Goal: Navigation & Orientation: Find specific page/section

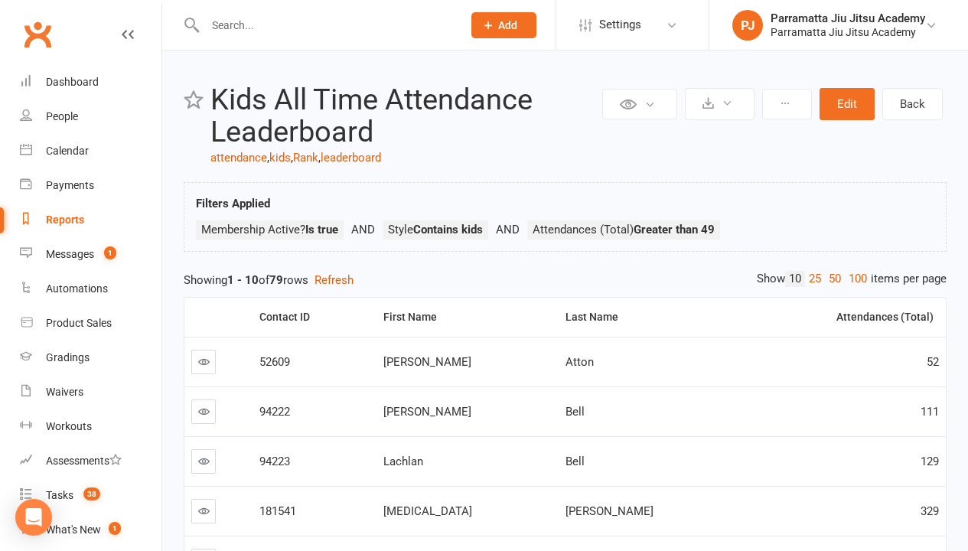
click at [854, 278] on link "100" at bounding box center [858, 279] width 26 height 16
click at [0, 0] on div "Loading" at bounding box center [0, 0] width 0 height 0
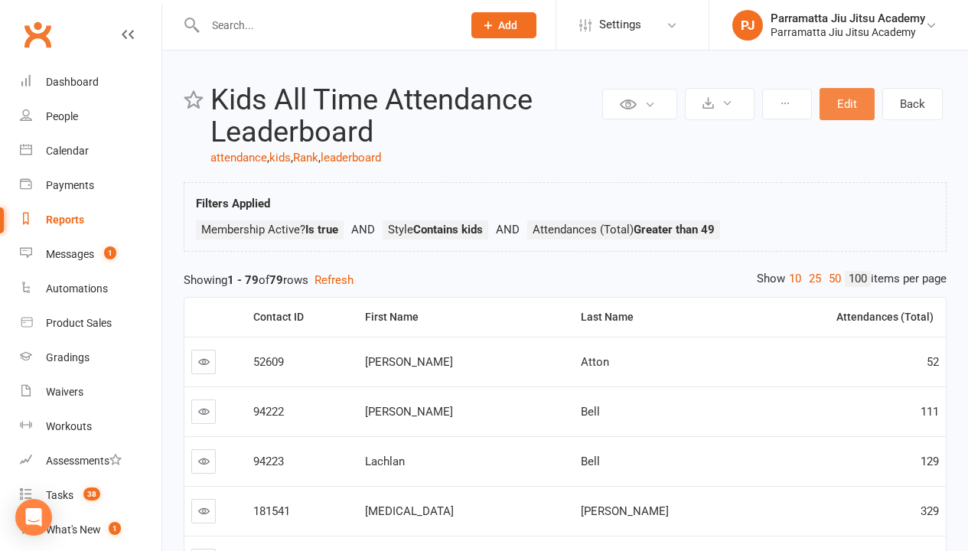
click at [847, 104] on button "Edit" at bounding box center [846, 104] width 55 height 32
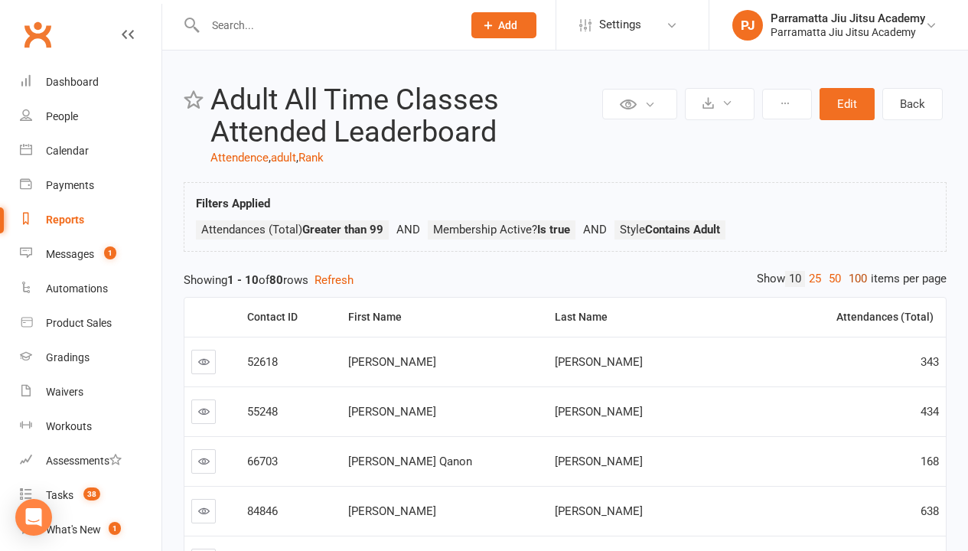
click at [854, 278] on link "100" at bounding box center [858, 279] width 26 height 16
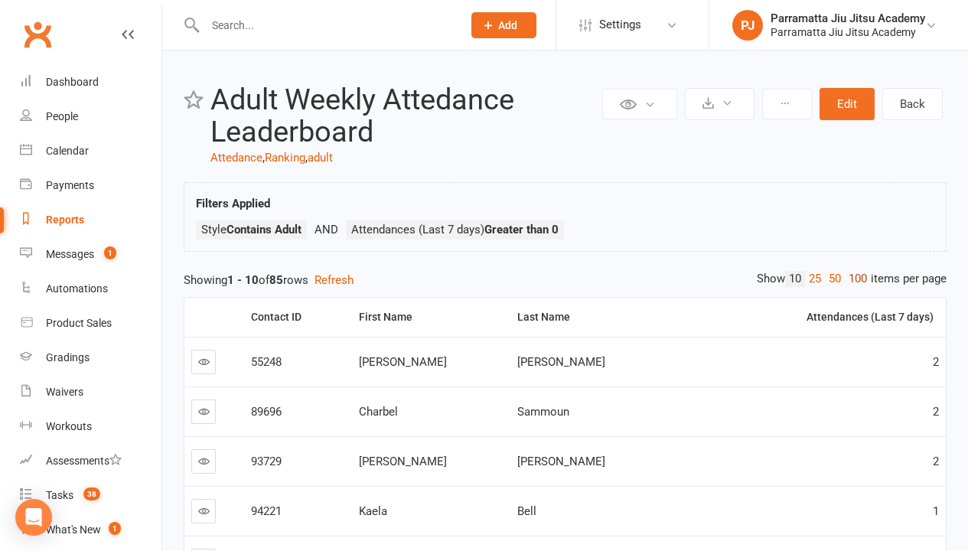
click at [854, 278] on link "100" at bounding box center [858, 279] width 26 height 16
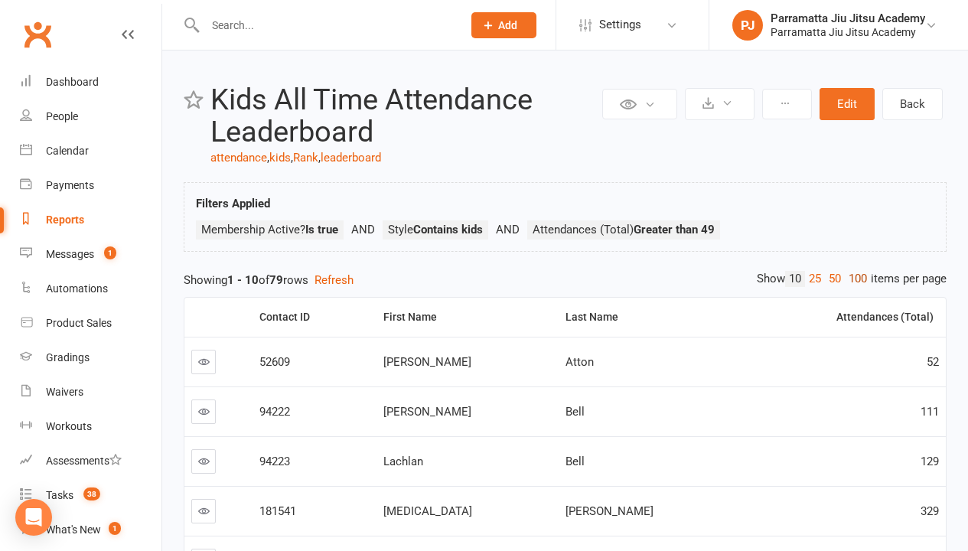
click at [854, 278] on link "100" at bounding box center [858, 279] width 26 height 16
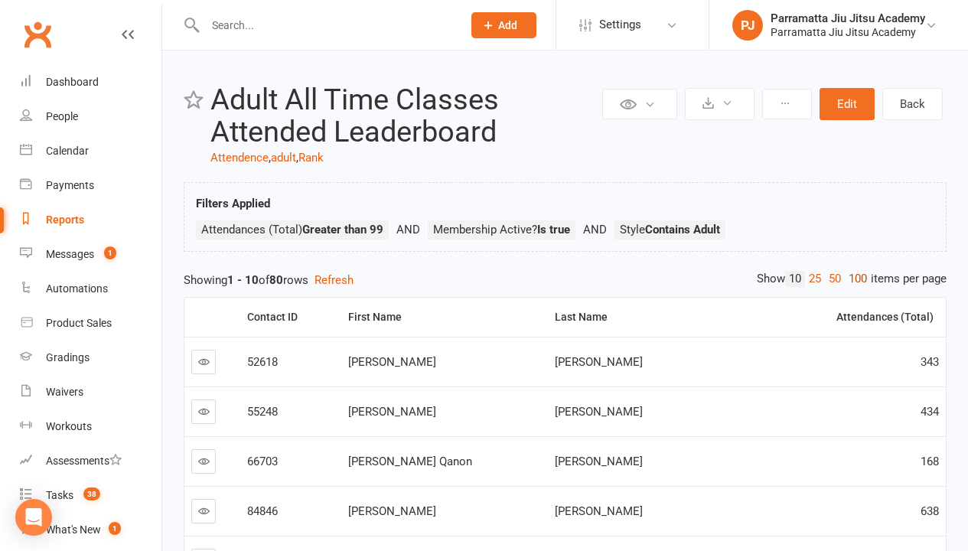
click at [854, 278] on link "100" at bounding box center [858, 279] width 26 height 16
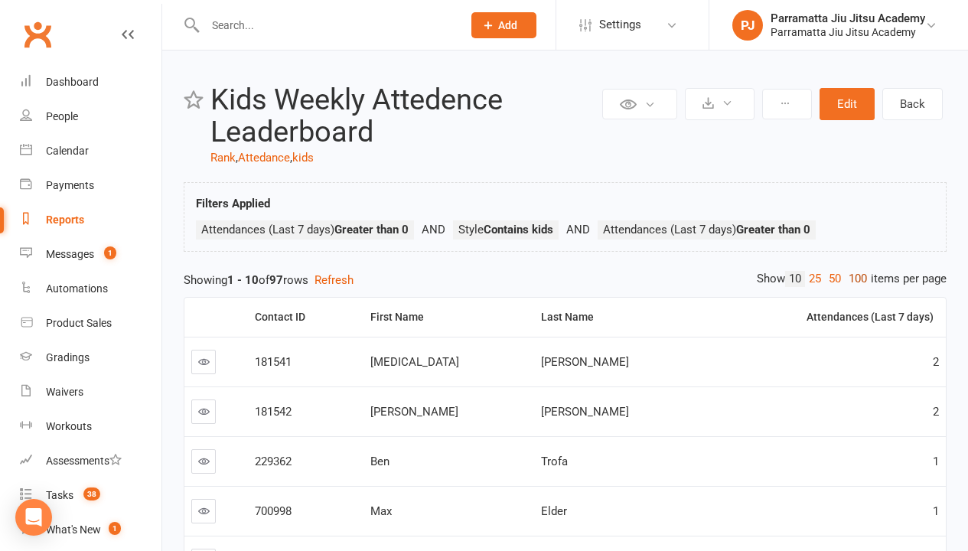
click at [854, 278] on link "100" at bounding box center [858, 279] width 26 height 16
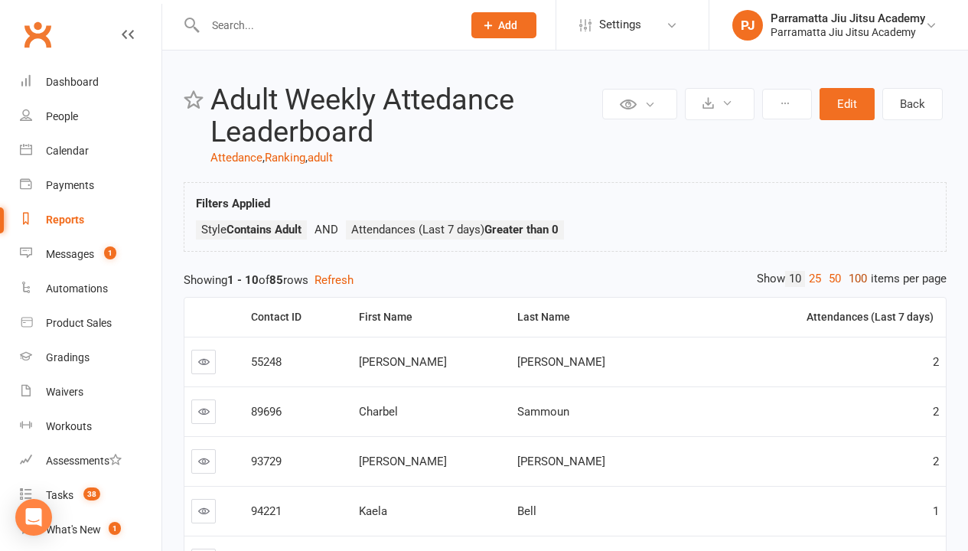
click at [854, 278] on link "100" at bounding box center [858, 279] width 26 height 16
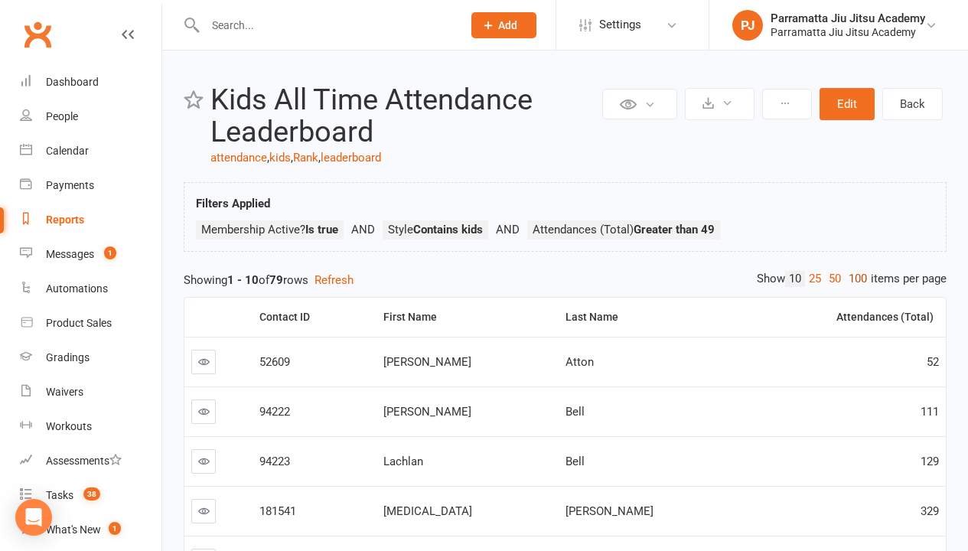
click at [854, 278] on link "100" at bounding box center [858, 279] width 26 height 16
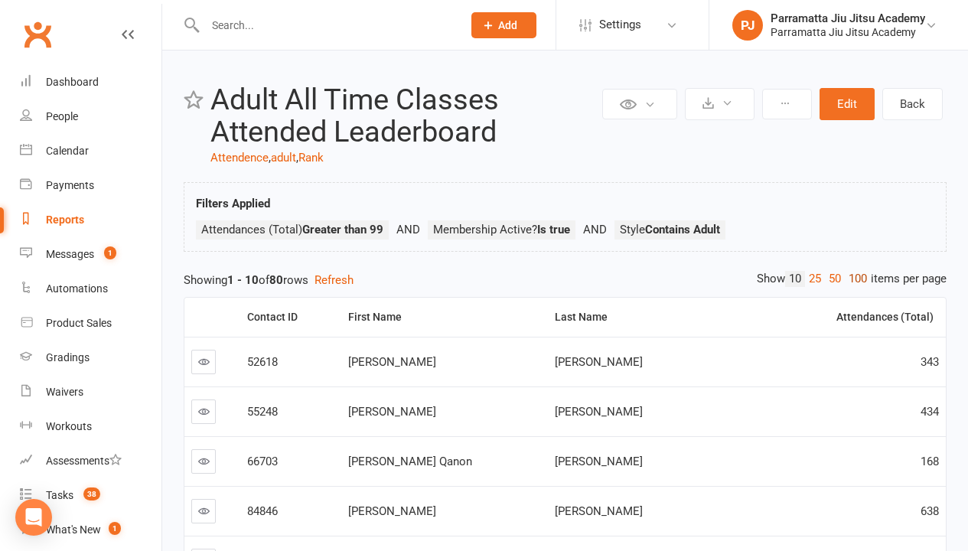
click at [854, 278] on link "100" at bounding box center [858, 279] width 26 height 16
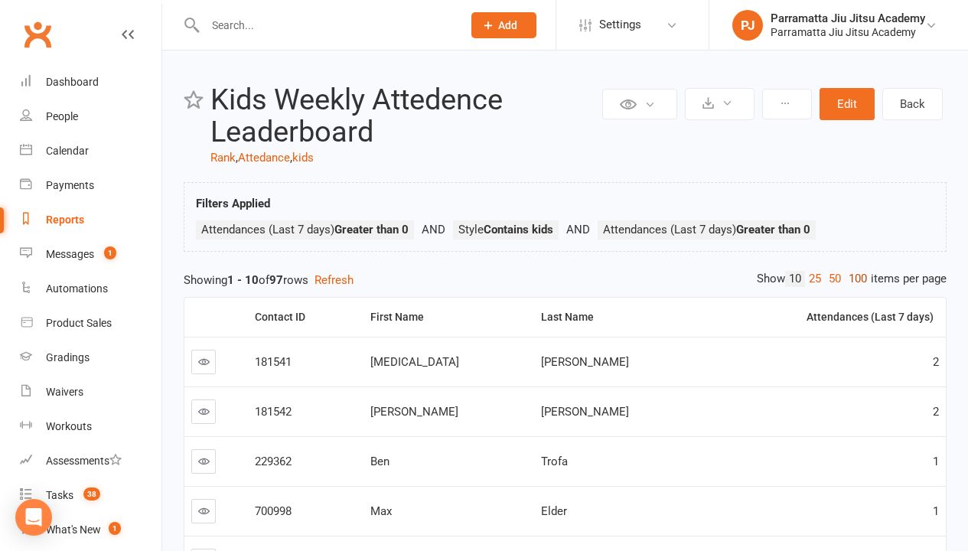
click at [854, 278] on link "100" at bounding box center [858, 279] width 26 height 16
